Goal: Check status: Check status

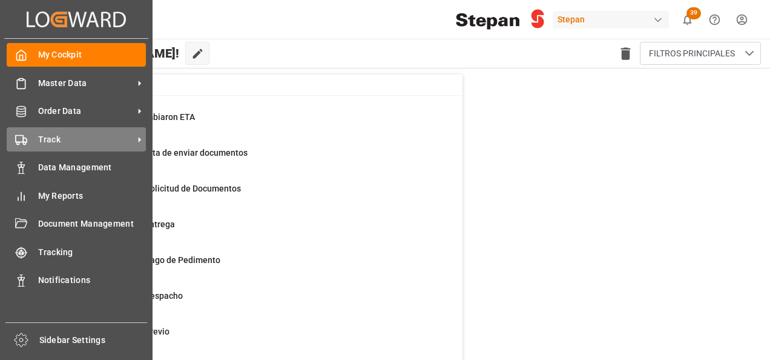
click at [40, 143] on span "Track" at bounding box center [86, 139] width 96 height 13
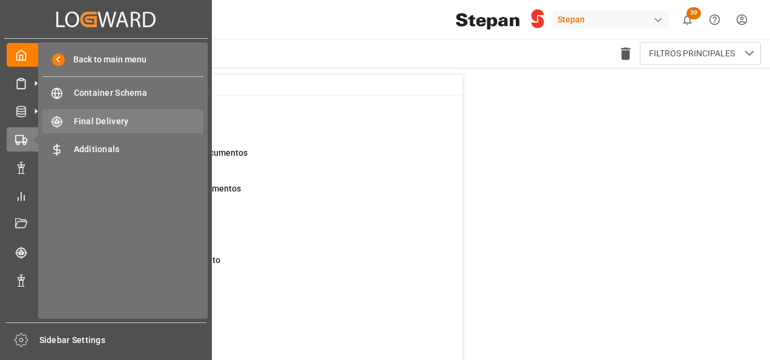
click at [105, 125] on span "Final Delivery" at bounding box center [139, 121] width 130 height 13
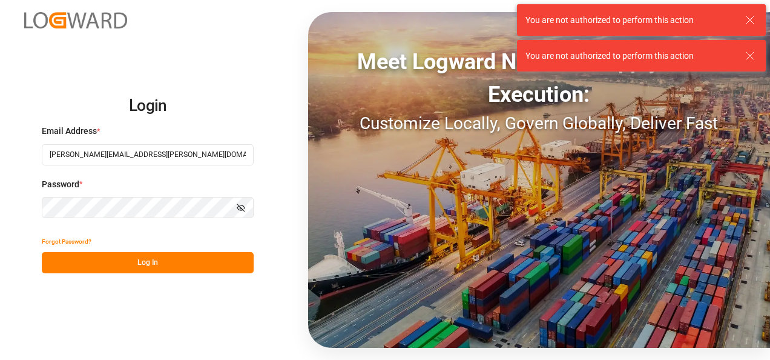
click at [137, 263] on button "Log In" at bounding box center [148, 262] width 212 height 21
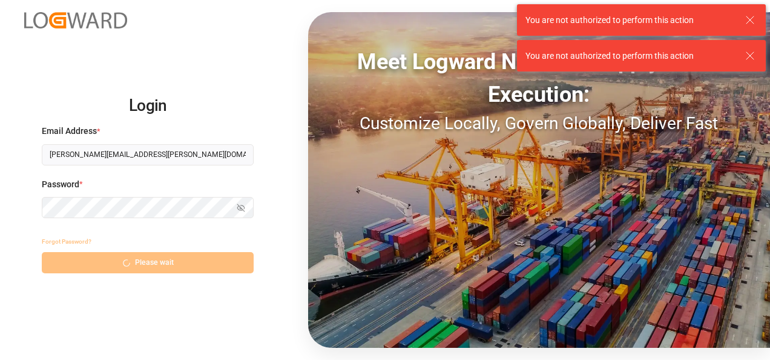
click at [134, 258] on div "Forgot Password? Please wait" at bounding box center [148, 252] width 212 height 42
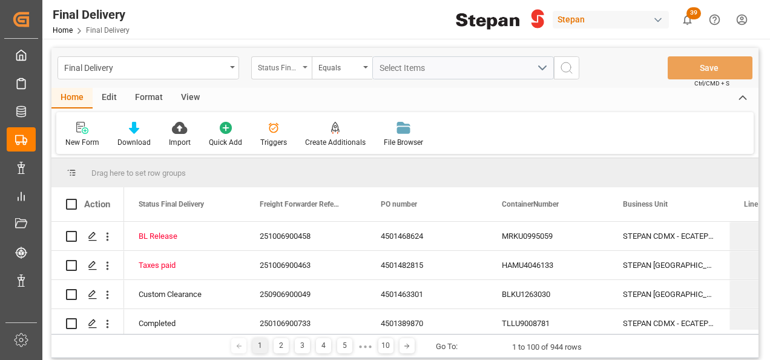
click at [306, 65] on div "Status Final Delivery" at bounding box center [281, 67] width 61 height 23
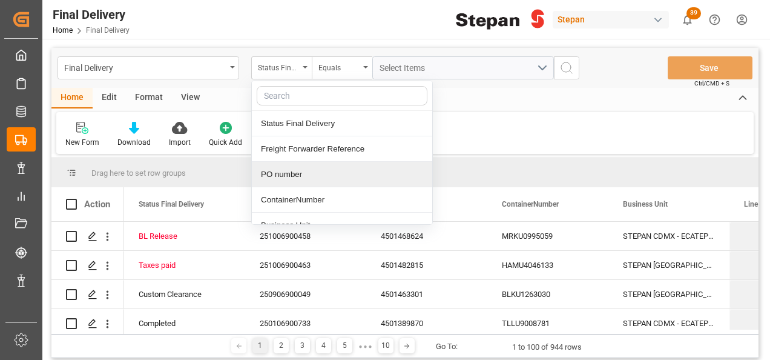
click at [275, 170] on div "PO number" at bounding box center [342, 174] width 180 height 25
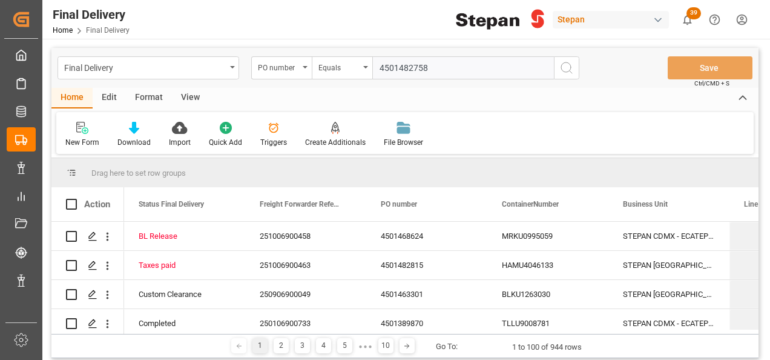
type input "4501482758"
click at [562, 69] on icon "search button" at bounding box center [566, 68] width 15 height 15
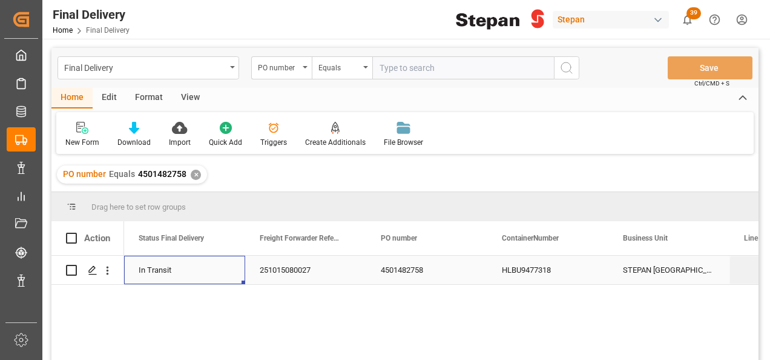
click at [145, 275] on div "In Transit" at bounding box center [185, 270] width 92 height 28
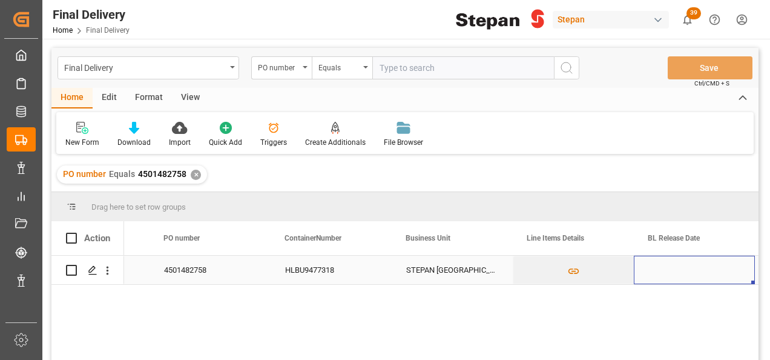
scroll to position [0, 338]
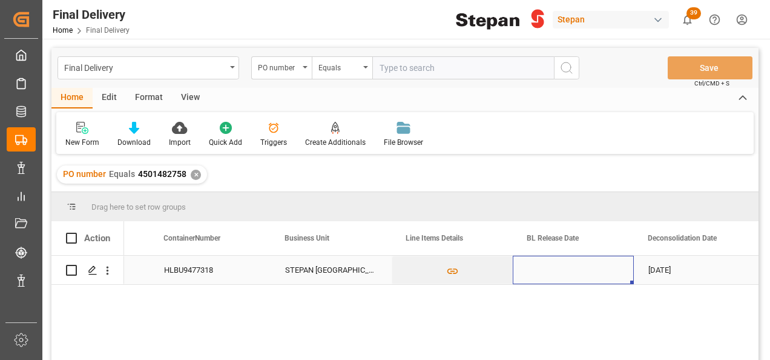
click at [603, 268] on div "Press SPACE to select this row." at bounding box center [573, 269] width 121 height 28
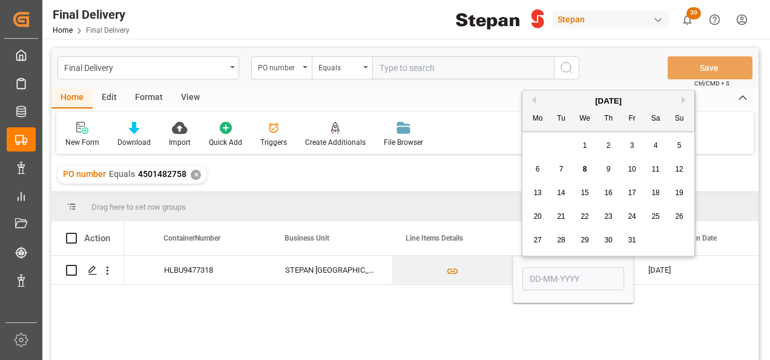
click at [581, 170] on div "8" at bounding box center [585, 169] width 15 height 15
type input "08-10-2025"
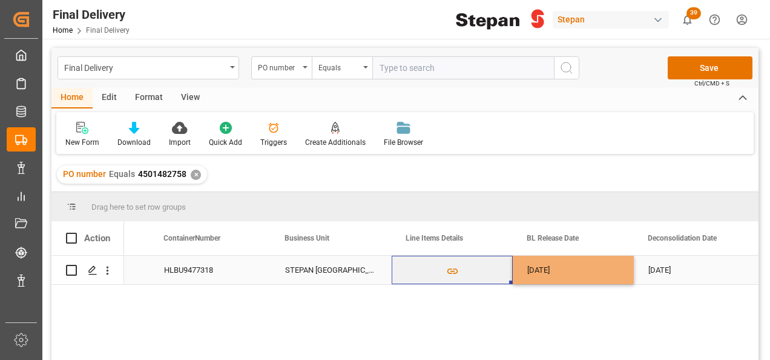
drag, startPoint x: 493, startPoint y: 273, endPoint x: 597, endPoint y: 198, distance: 128.4
click at [494, 273] on button "Press SPACE to select this row." at bounding box center [452, 270] width 120 height 28
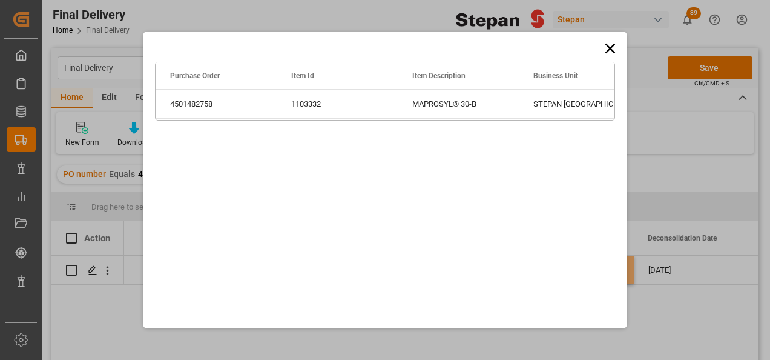
click at [705, 65] on div "Drag here to set row groups Drag here to set column labels Purchase Order Item …" at bounding box center [385, 180] width 770 height 360
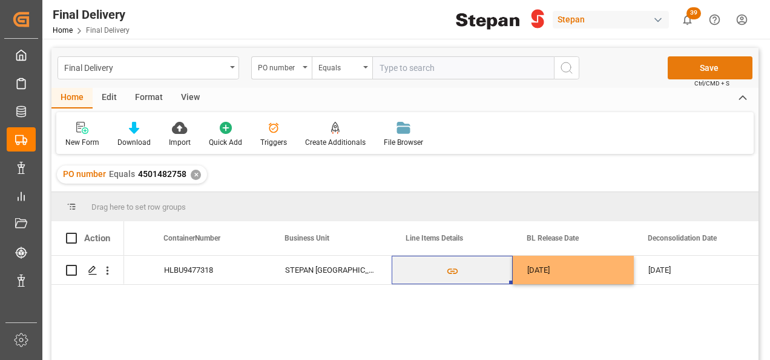
click at [703, 68] on button "Save" at bounding box center [710, 67] width 85 height 23
